Goal: Transaction & Acquisition: Purchase product/service

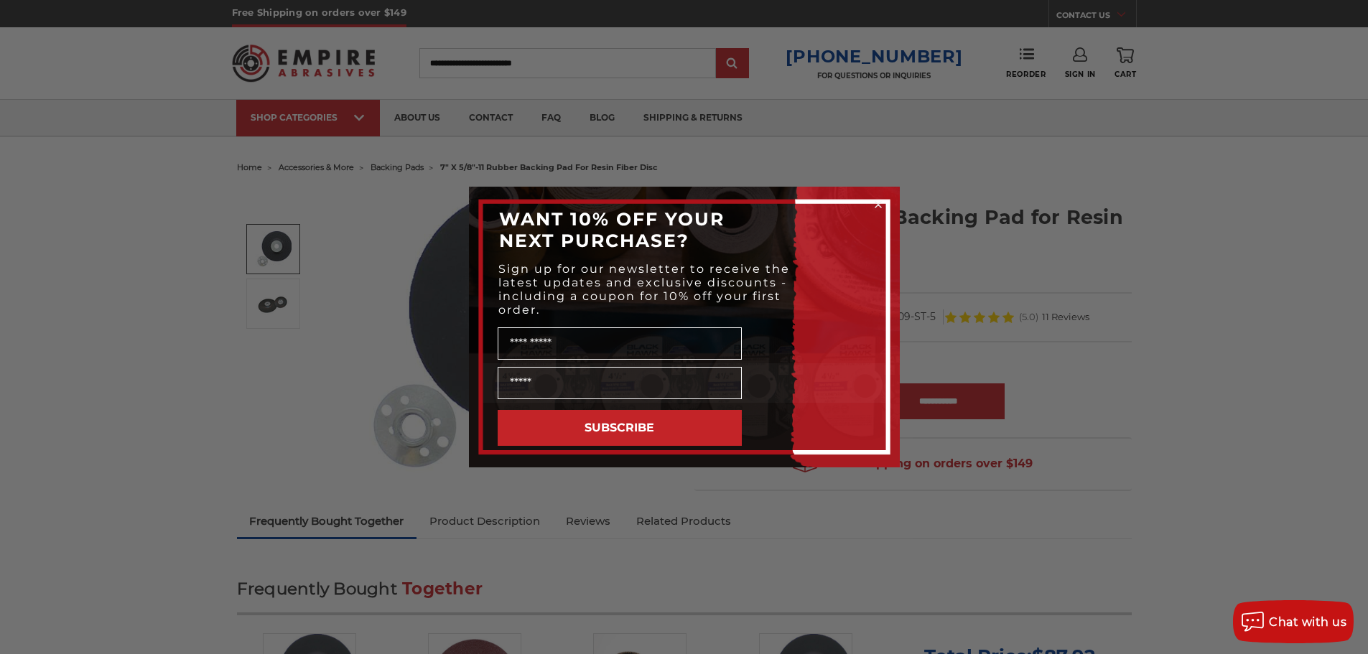
click at [308, 374] on div "Close dialog WANT 10% OFF YOUR NEXT PURCHASE? Sign up for our newsletter to rec…" at bounding box center [684, 327] width 1368 height 654
click at [331, 463] on div "Close dialog WANT 10% OFF YOUR NEXT PURCHASE? Sign up for our newsletter to rec…" at bounding box center [684, 327] width 1368 height 654
click at [954, 252] on div "Close dialog WANT 10% OFF YOUR NEXT PURCHASE? Sign up for our newsletter to rec…" at bounding box center [684, 327] width 1368 height 654
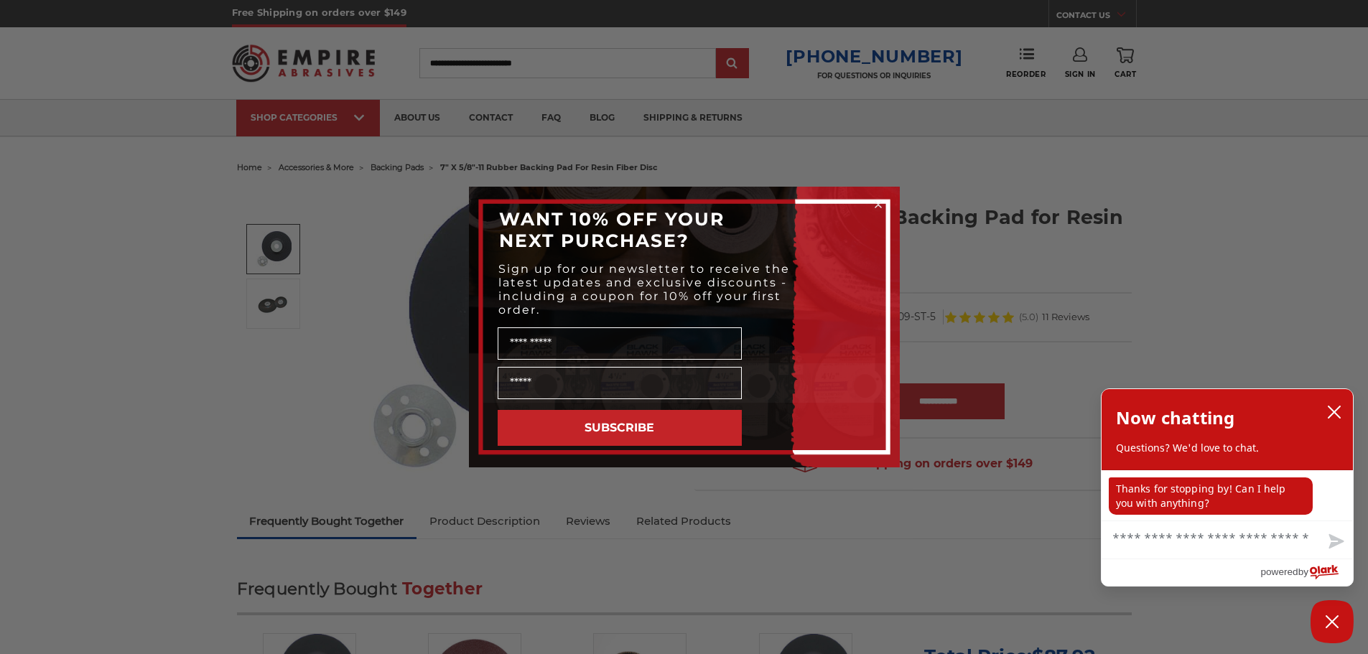
click at [881, 202] on icon "Close dialog" at bounding box center [878, 205] width 6 height 6
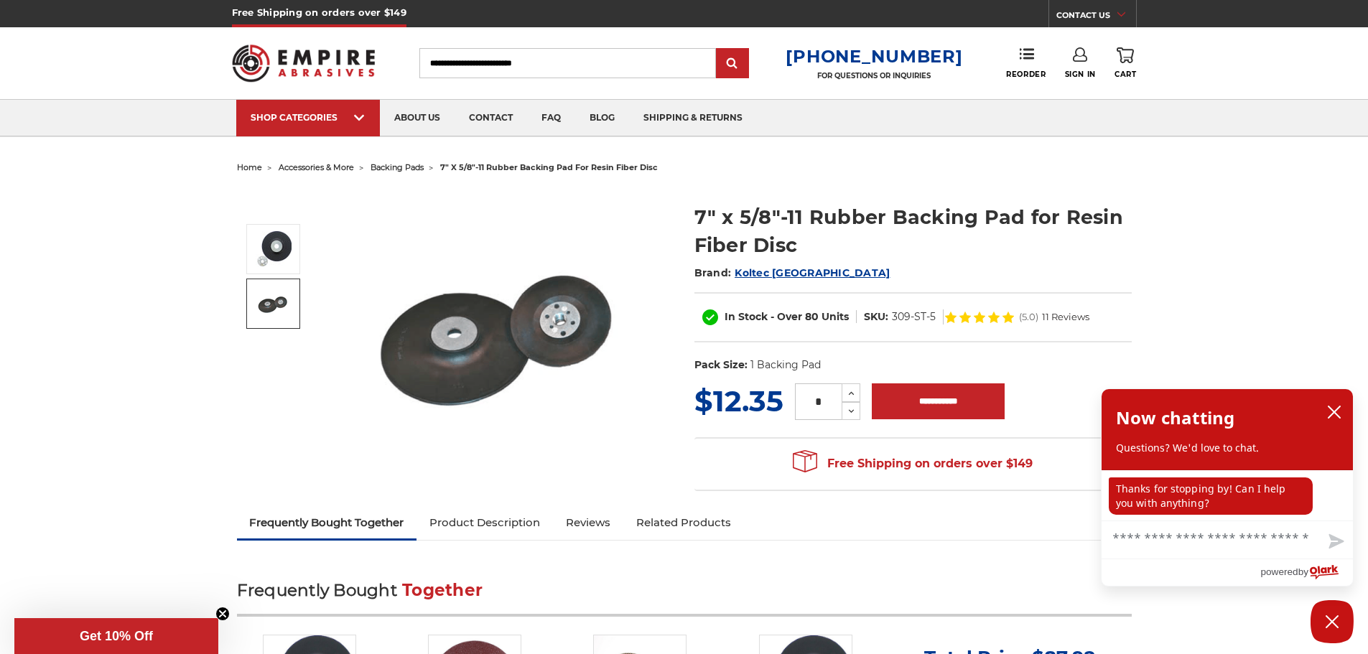
click at [387, 167] on span "backing pads" at bounding box center [397, 167] width 53 height 10
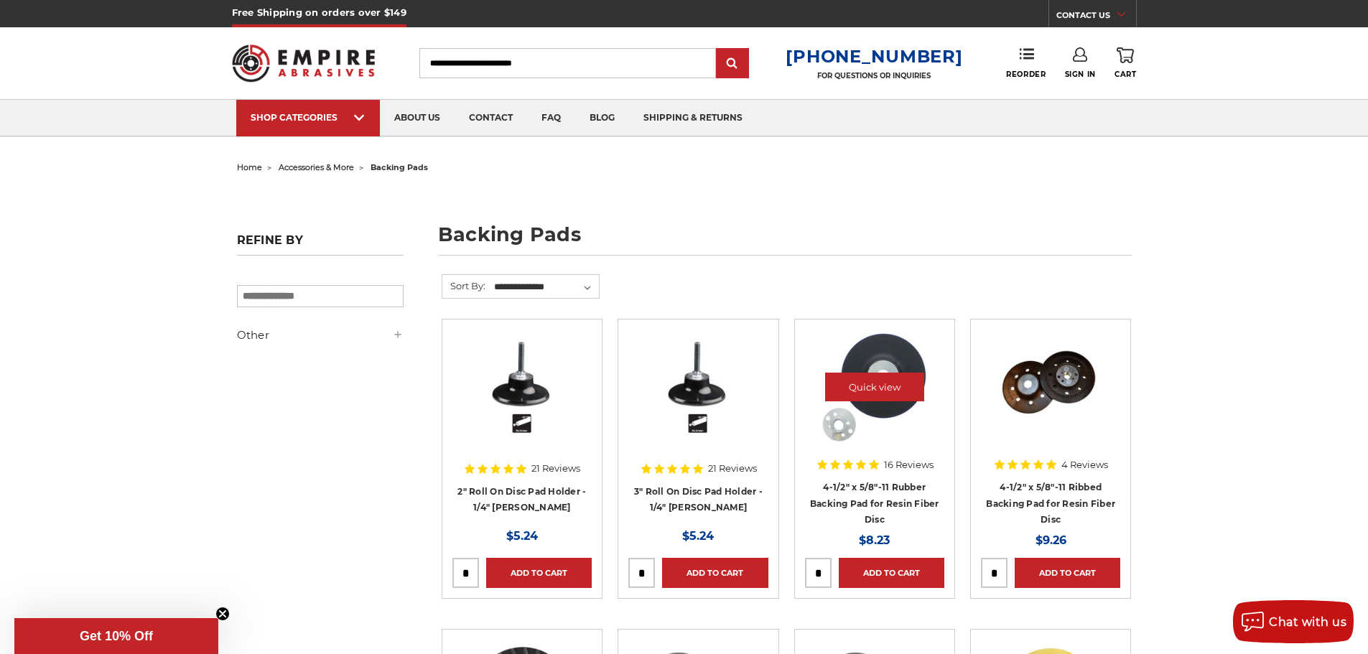
click at [844, 427] on img at bounding box center [874, 387] width 115 height 115
